Goal: Task Accomplishment & Management: Use online tool/utility

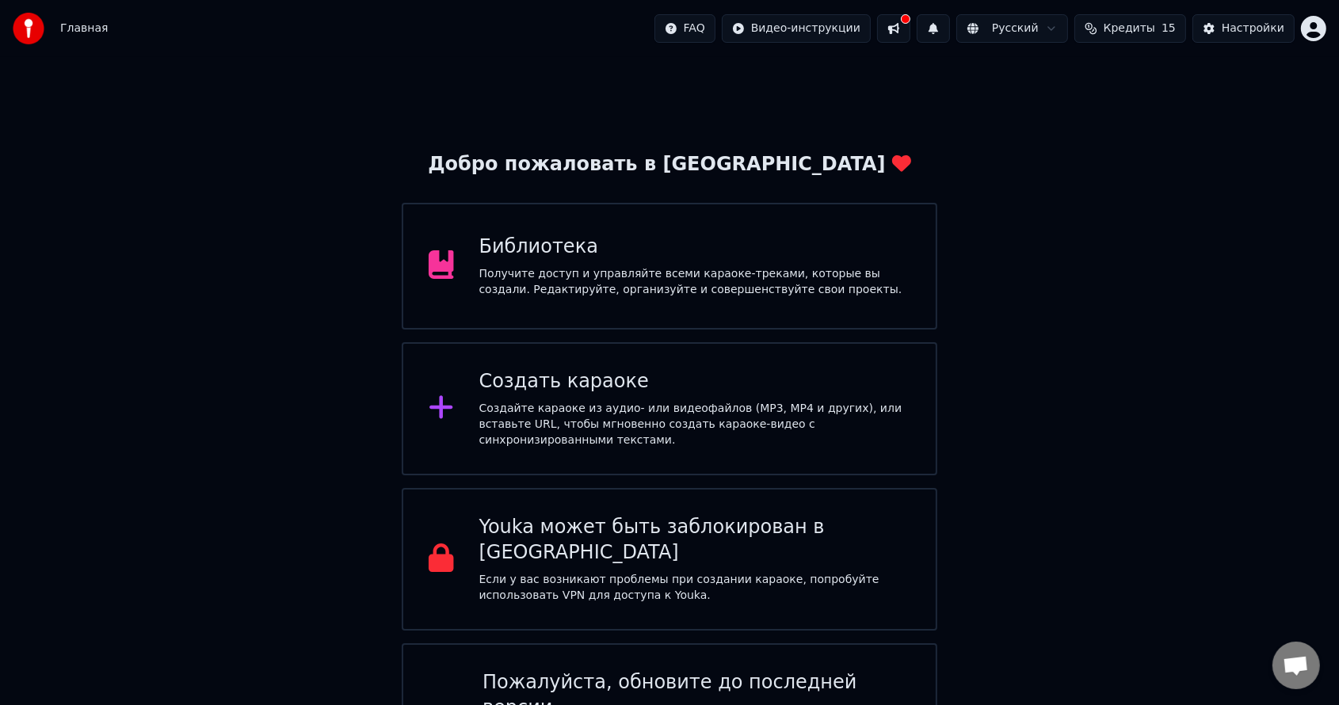
click at [589, 393] on div "Создать караоке" at bounding box center [695, 381] width 432 height 25
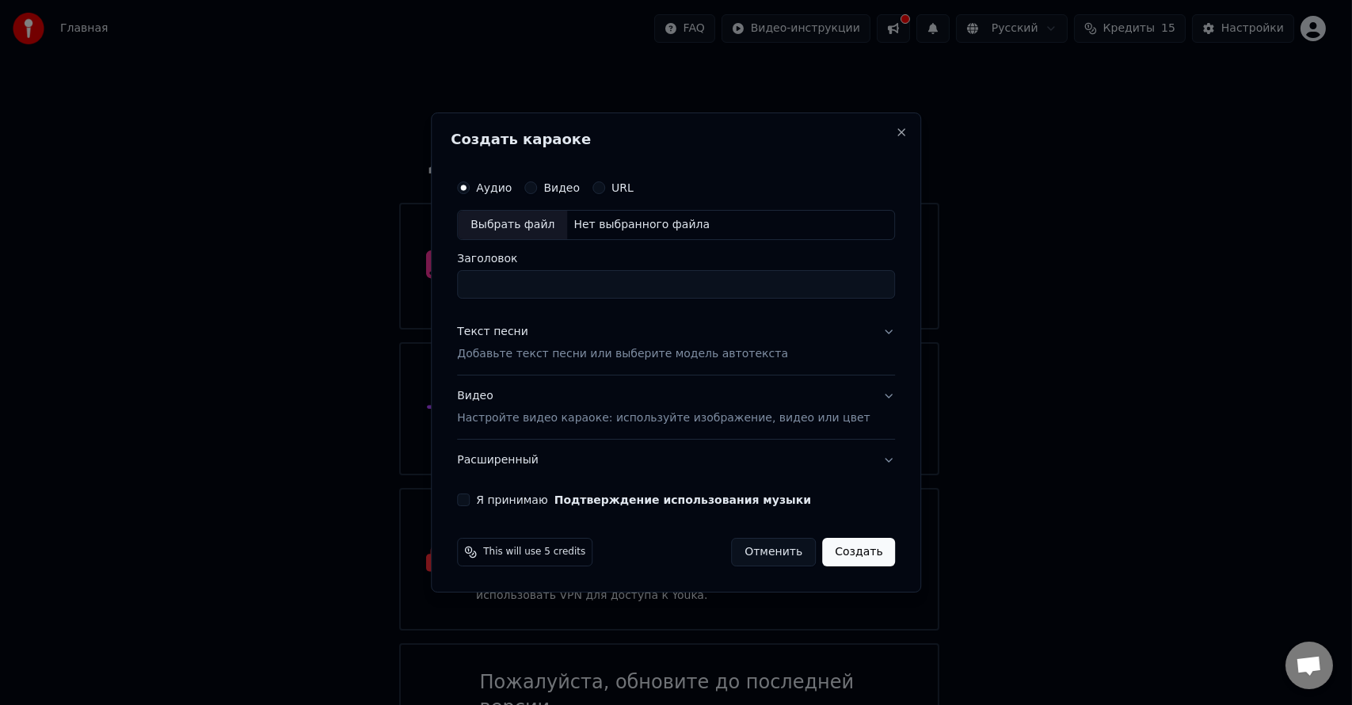
click at [526, 221] on div "Выбрать файл" at bounding box center [512, 225] width 109 height 29
click at [614, 283] on input "**********" at bounding box center [676, 284] width 438 height 29
type input "**********"
click at [527, 356] on p "Добавьте текст песни или выберите модель автотекста" at bounding box center [622, 354] width 331 height 16
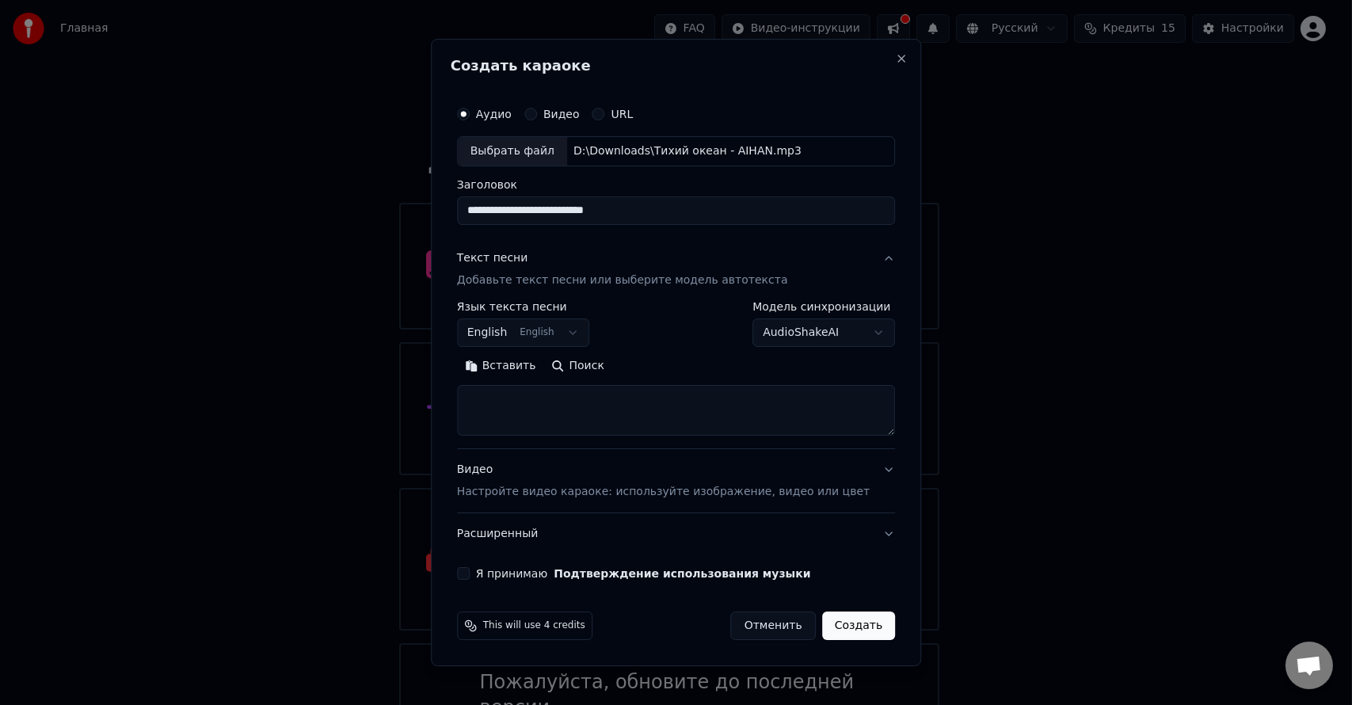
click at [581, 333] on button "English English" at bounding box center [523, 332] width 133 height 29
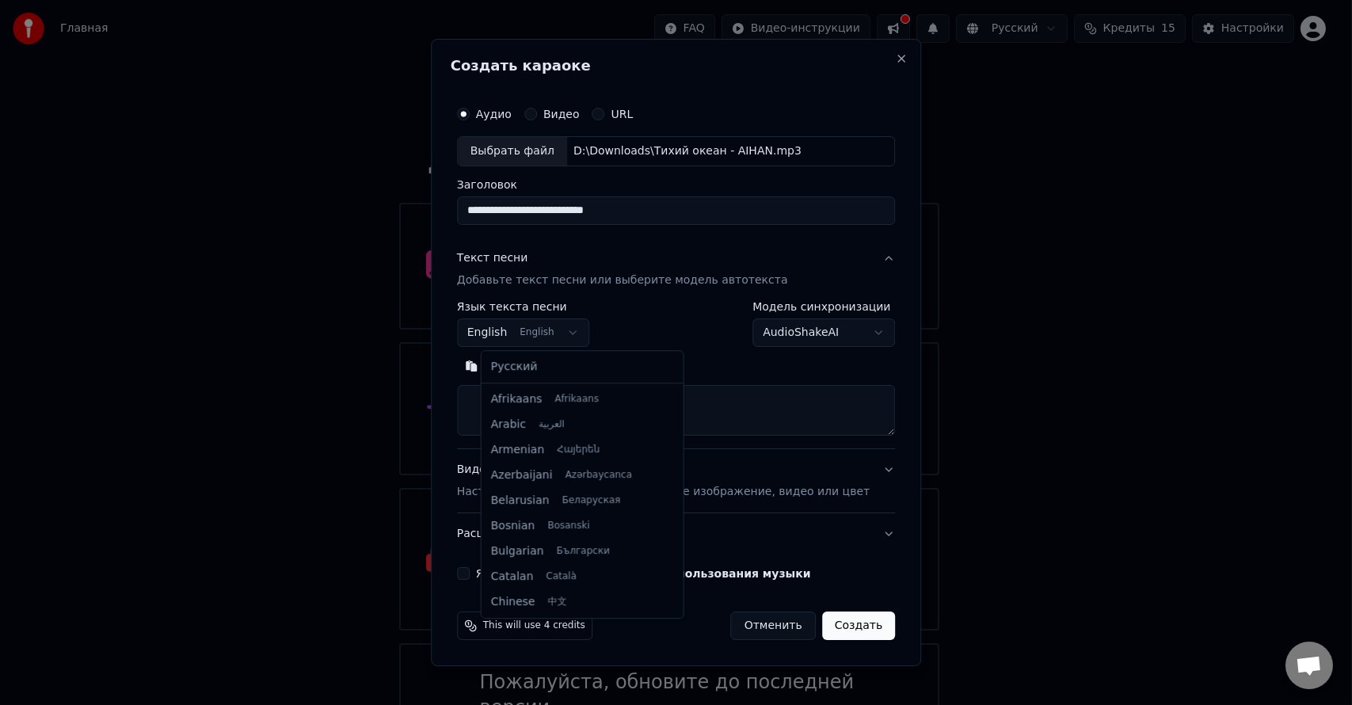
scroll to position [127, 0]
select select "**"
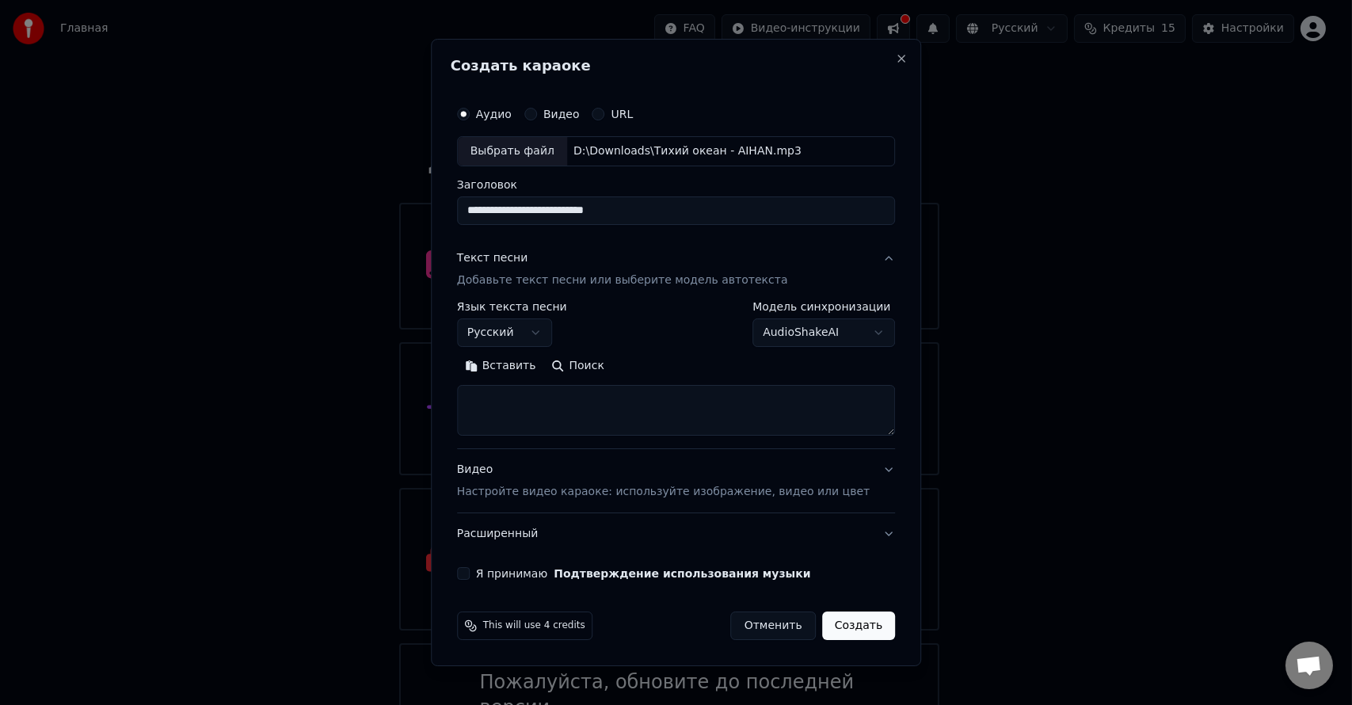
click at [536, 370] on button "Вставить" at bounding box center [500, 365] width 87 height 25
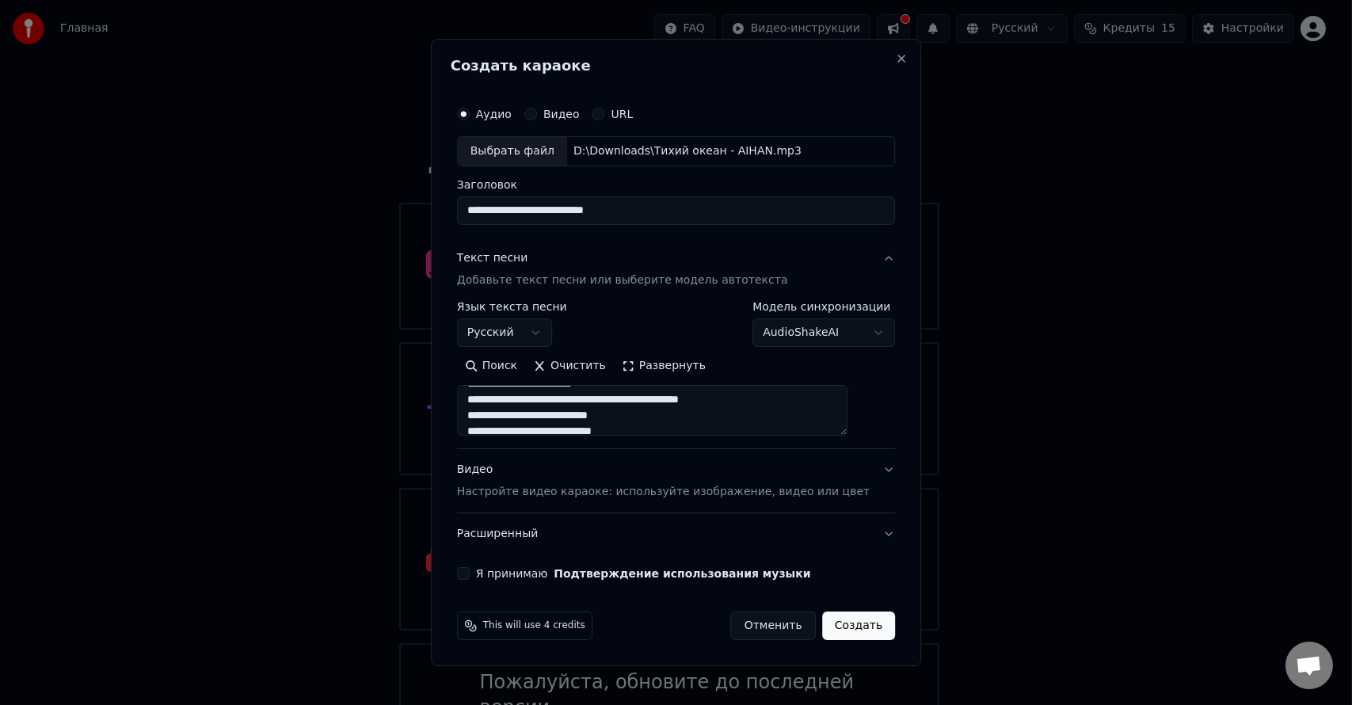
scroll to position [0, 0]
click at [508, 390] on textarea at bounding box center [652, 410] width 391 height 51
click at [578, 424] on textarea at bounding box center [652, 410] width 391 height 51
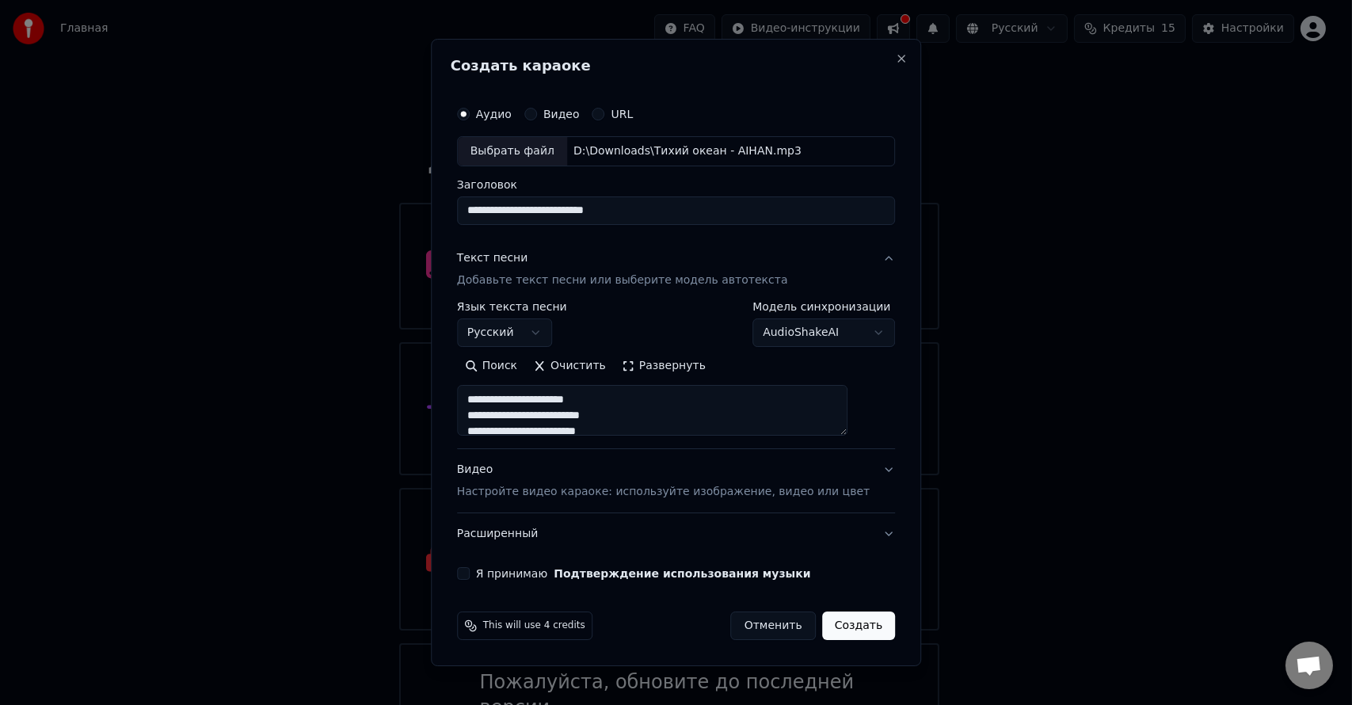
click at [581, 391] on textarea at bounding box center [652, 410] width 391 height 51
type textarea "**********"
click at [470, 577] on button "Я принимаю Подтверждение использования музыки" at bounding box center [463, 573] width 13 height 13
click at [593, 493] on p "Настройте видео караоке: используйте изображение, видео или цвет" at bounding box center [663, 492] width 413 height 16
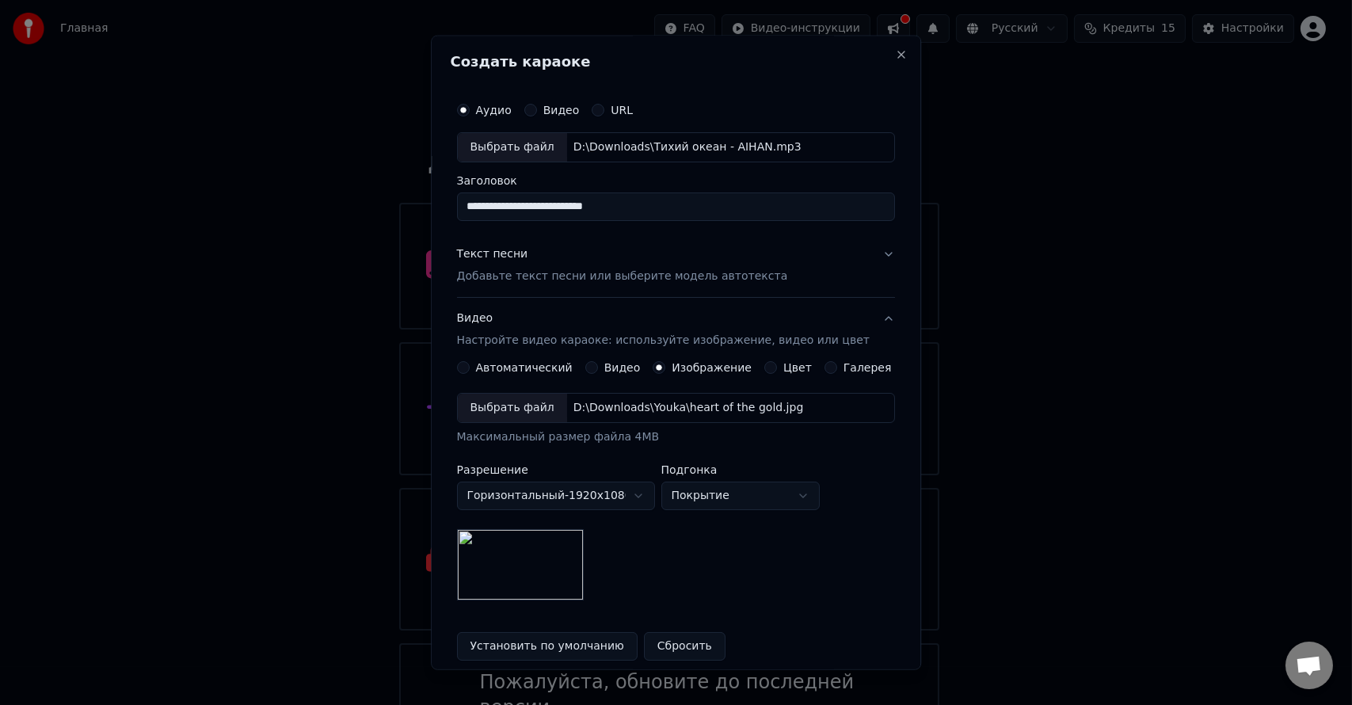
click at [630, 410] on div "D:\Downloads\Youka\heart of the gold.jpg" at bounding box center [688, 408] width 243 height 16
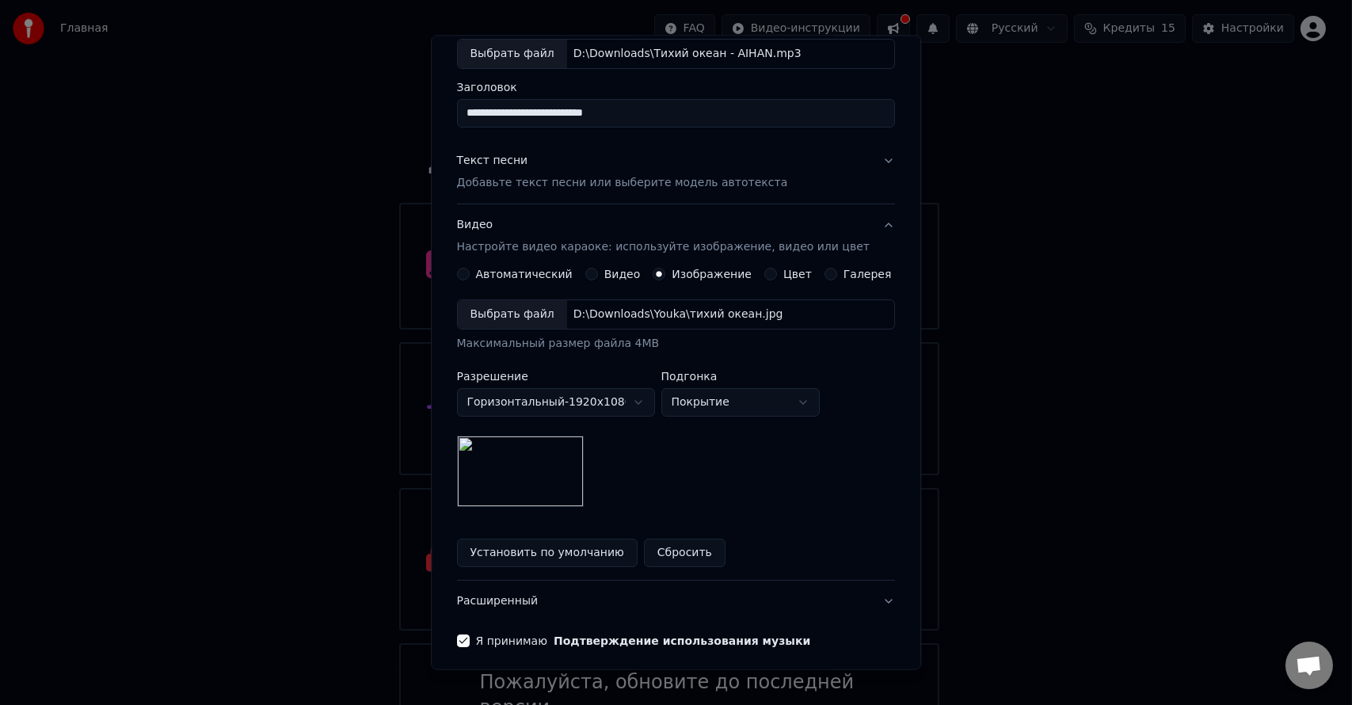
scroll to position [157, 0]
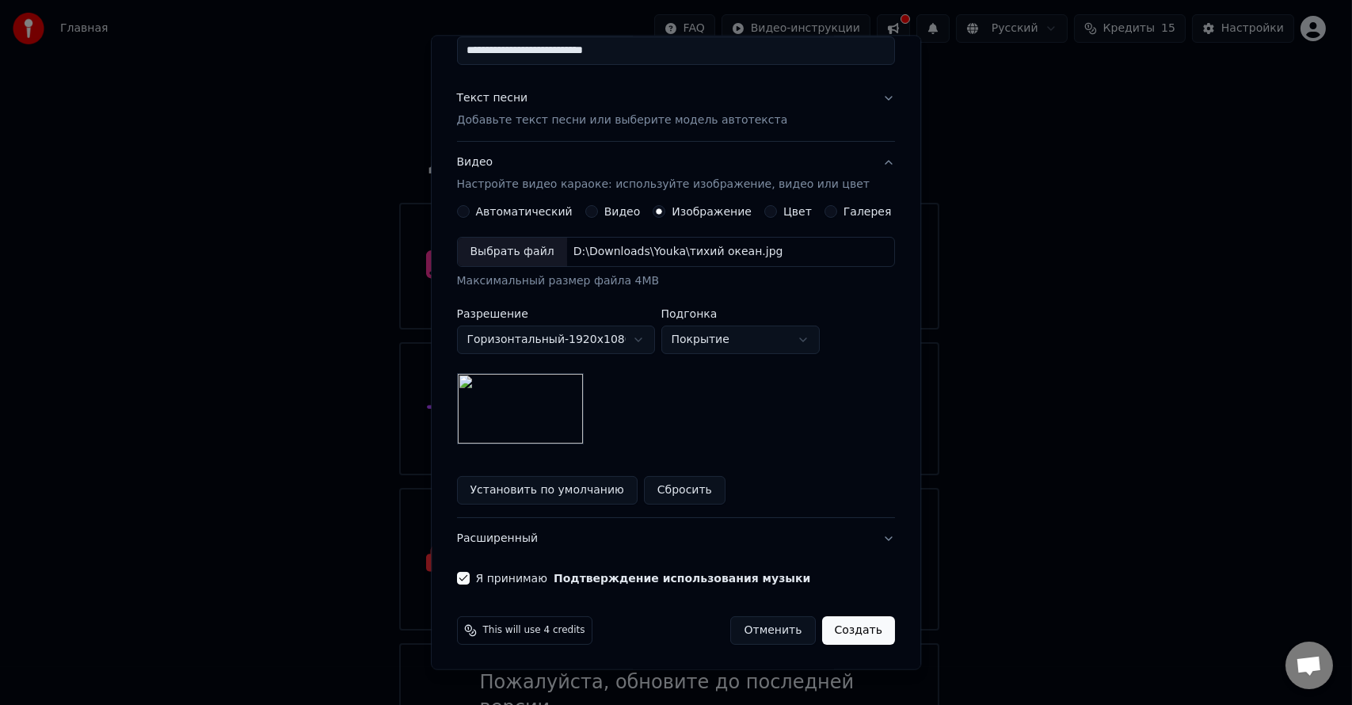
click at [859, 630] on button "Создать" at bounding box center [858, 629] width 73 height 29
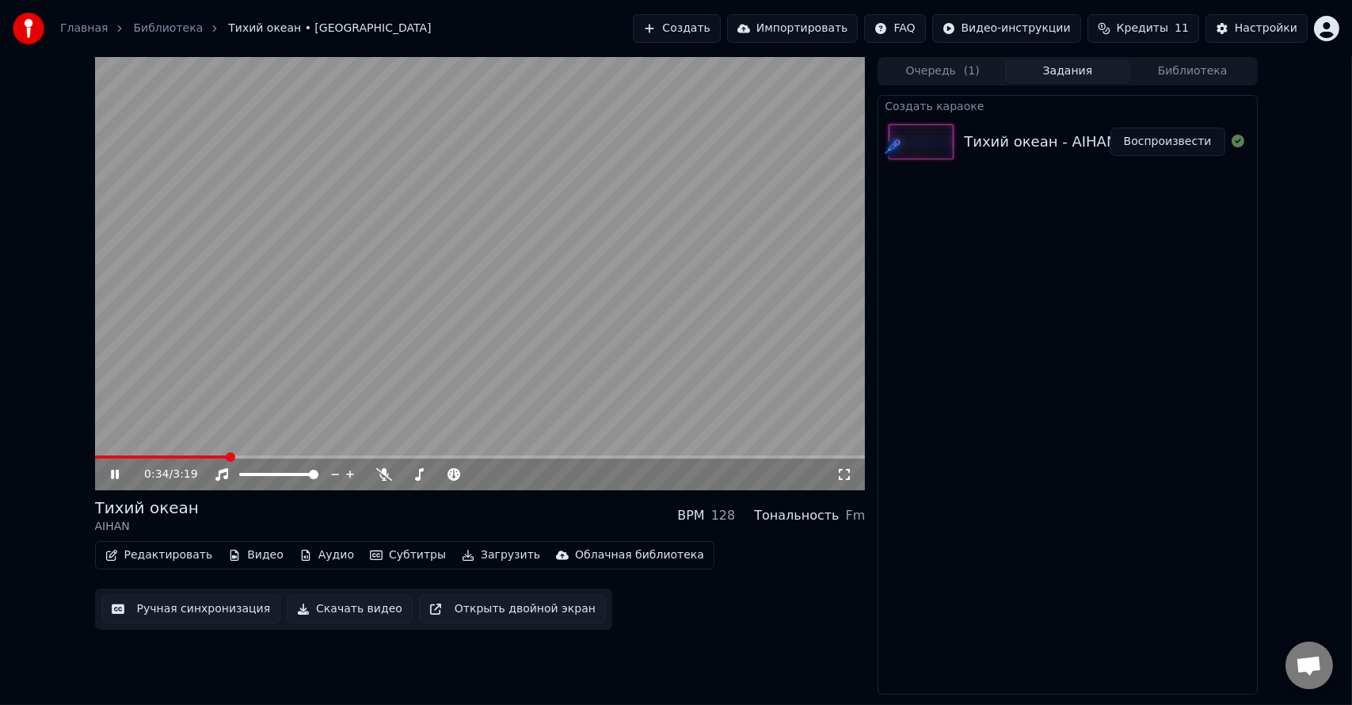
click at [116, 474] on icon at bounding box center [115, 475] width 8 height 10
click at [467, 556] on button "Загрузить" at bounding box center [500, 555] width 91 height 22
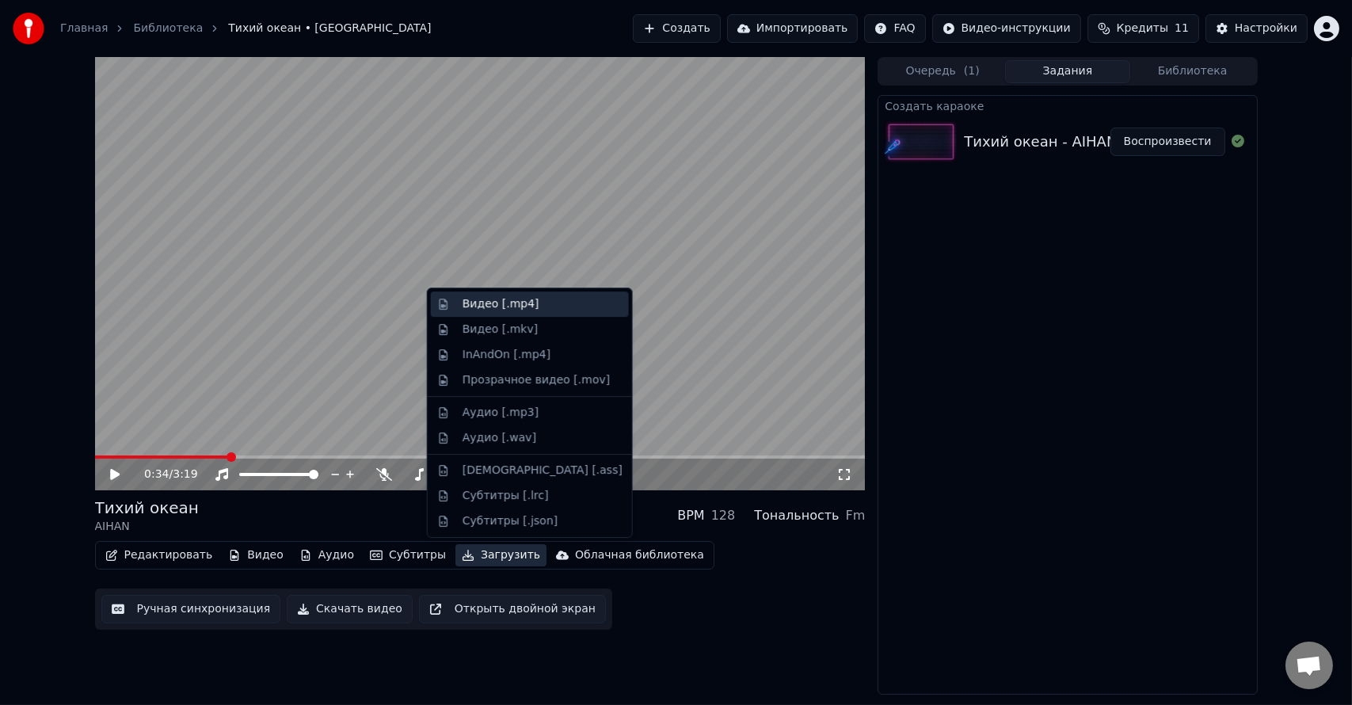
click at [485, 311] on div "Видео [.mp4]" at bounding box center [501, 304] width 77 height 16
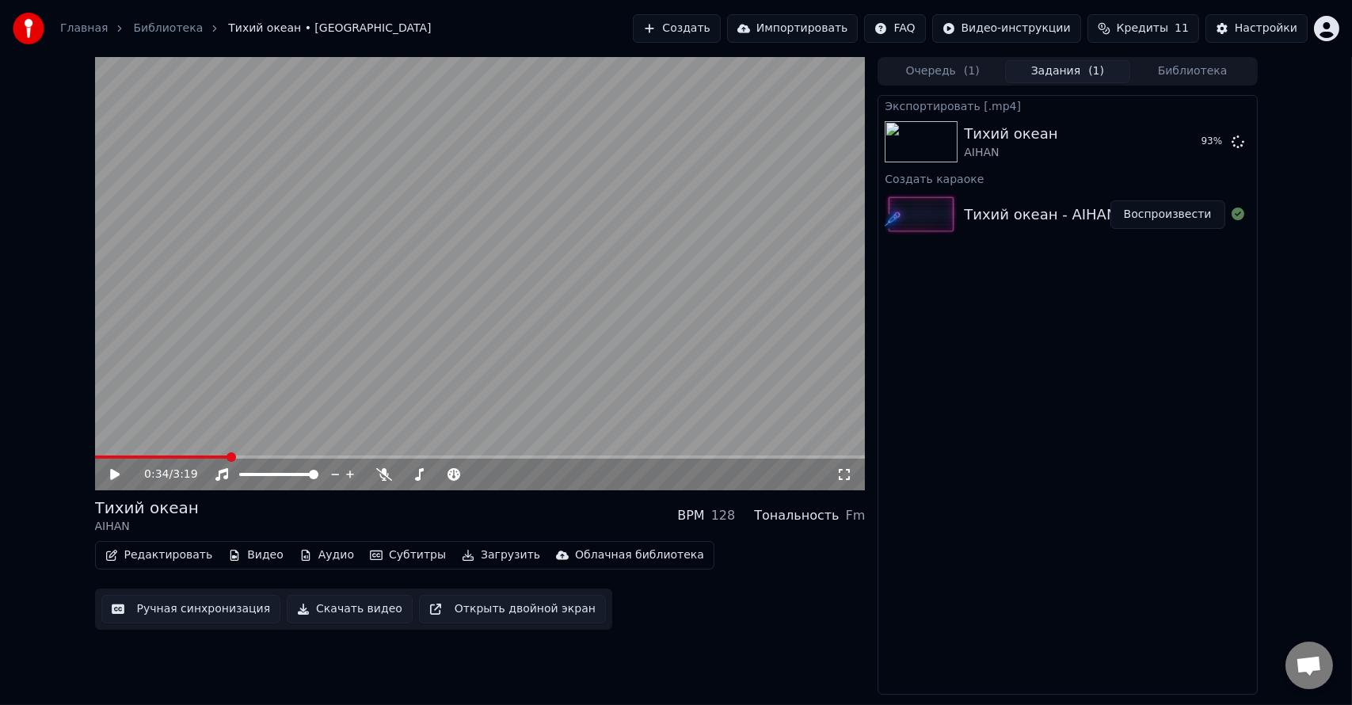
click at [46, 112] on div "0:34 / 3:19 Тихий океан AIHAN BPM 128 Тональность Fm Редактировать Видео Аудио …" at bounding box center [676, 376] width 1352 height 638
